Goal: Find contact information: Find contact information

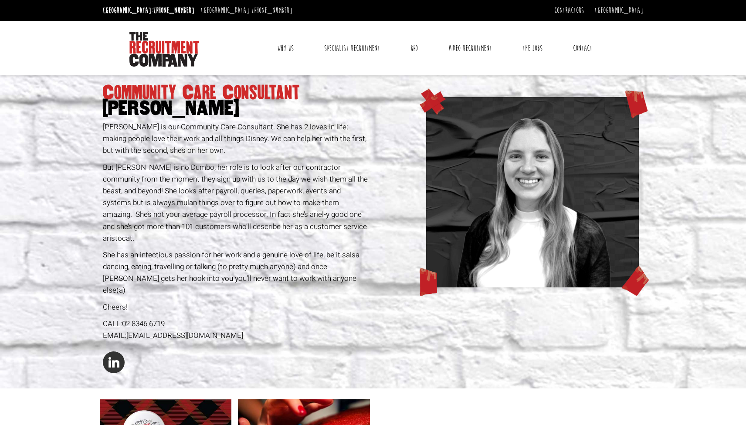
click at [585, 48] on link "Contact" at bounding box center [583, 48] width 32 height 22
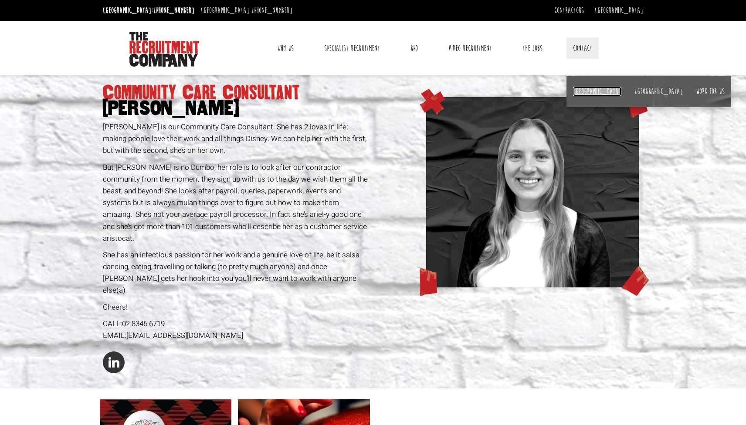
click at [579, 93] on link "[GEOGRAPHIC_DATA]" at bounding box center [597, 92] width 48 height 10
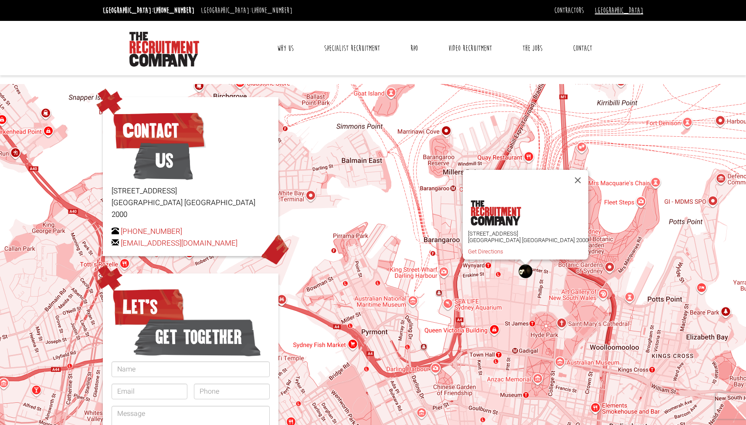
click at [636, 11] on link "[GEOGRAPHIC_DATA]" at bounding box center [619, 11] width 48 height 10
click at [584, 10] on link "Contractors" at bounding box center [569, 11] width 30 height 10
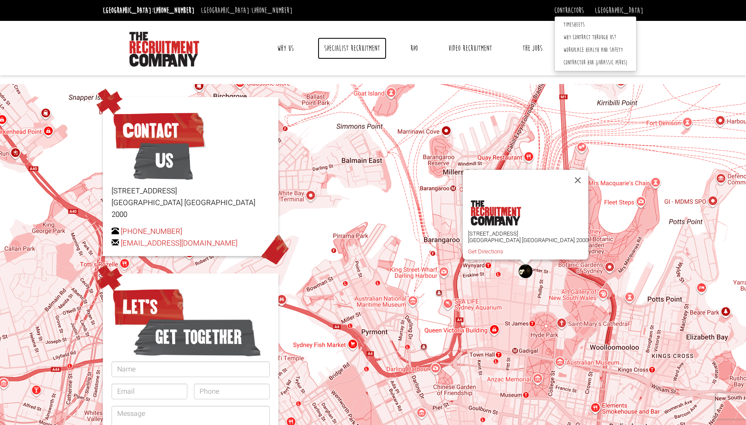
click at [352, 44] on link "Specialist Recruitment" at bounding box center [352, 48] width 69 height 22
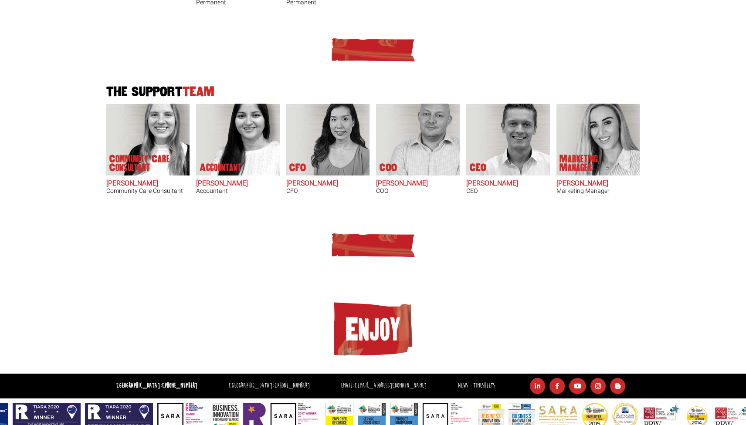
scroll to position [515, 0]
